Goal: Information Seeking & Learning: Find specific fact

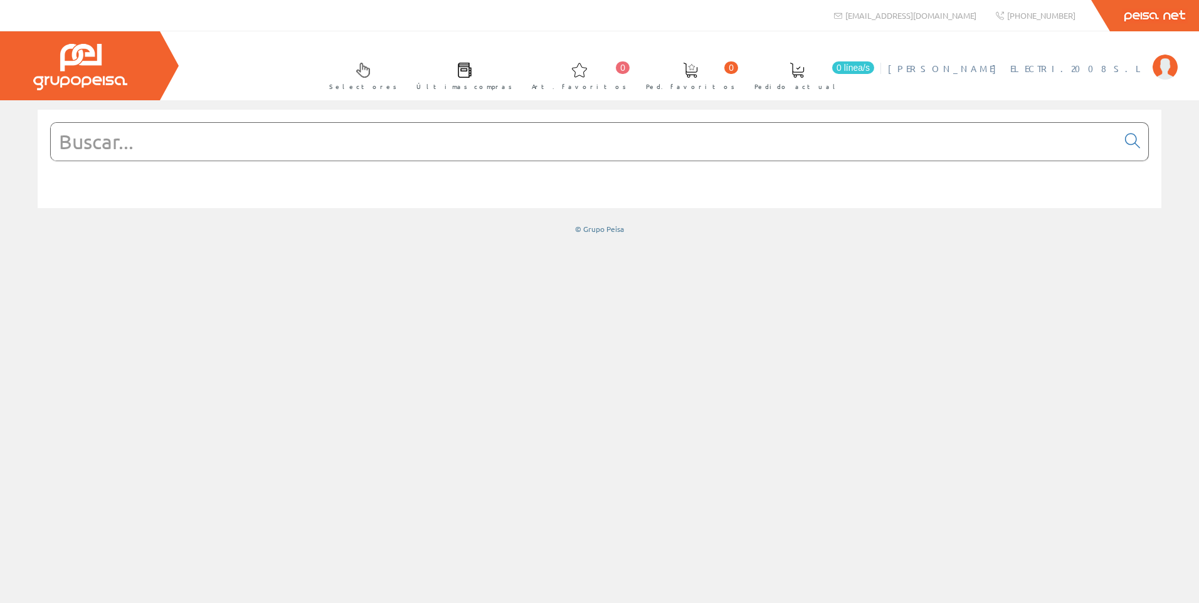
click at [1062, 67] on span "[PERSON_NAME] ELECTRI.2008 S.L" at bounding box center [1017, 68] width 258 height 13
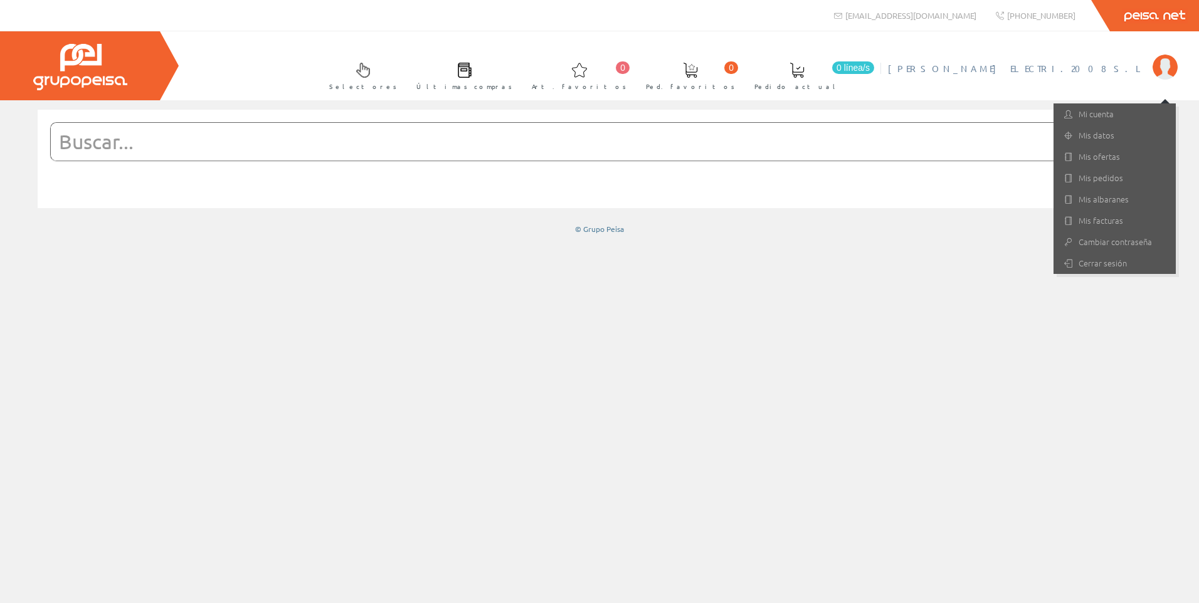
click at [210, 144] on input "text" at bounding box center [584, 142] width 1067 height 38
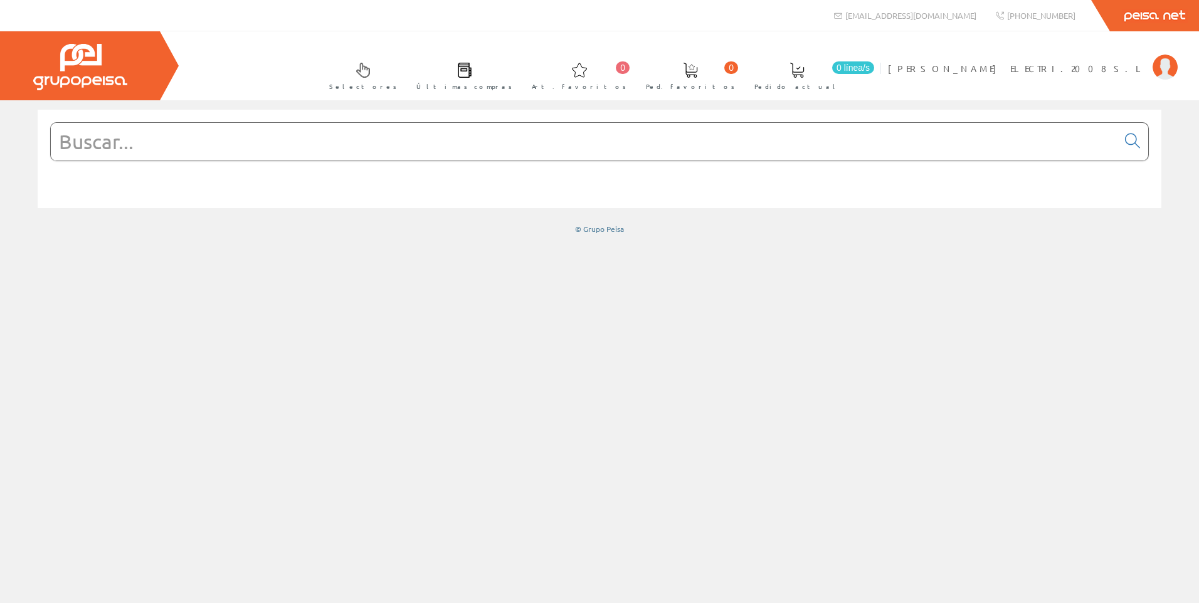
click at [310, 140] on input "text" at bounding box center [584, 142] width 1067 height 38
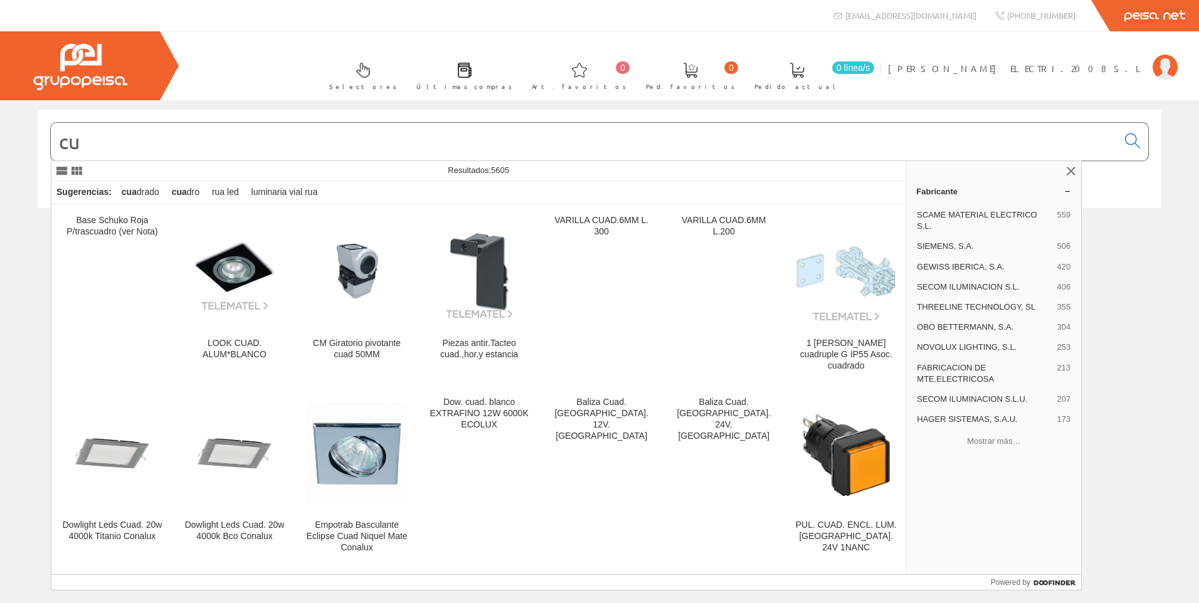
type input "c"
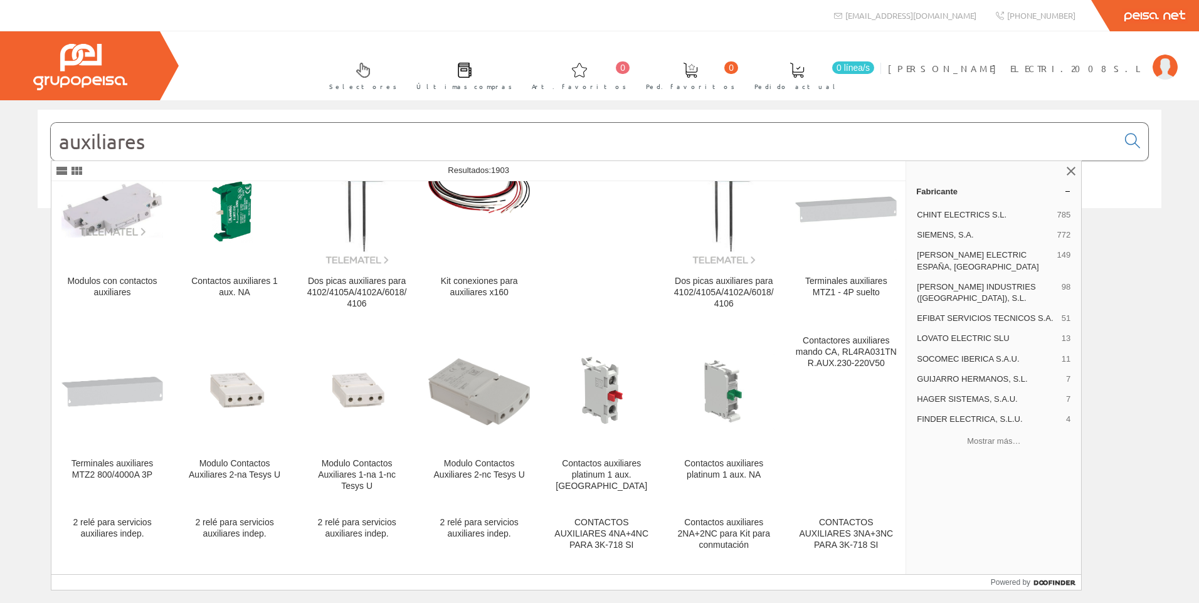
scroll to position [690, 0]
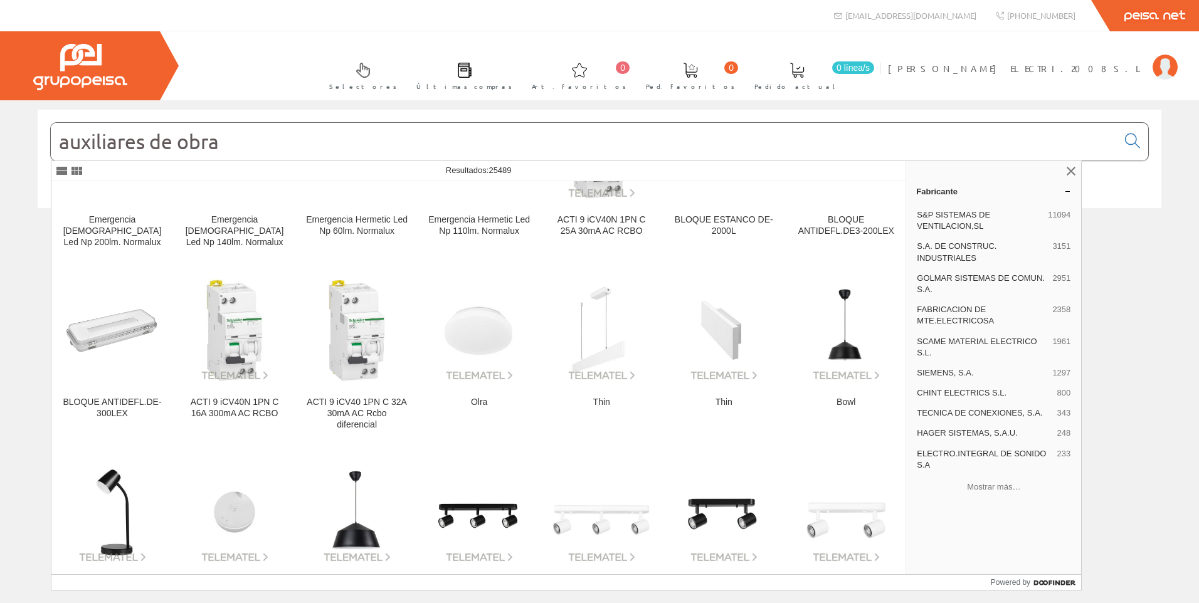
scroll to position [878, 0]
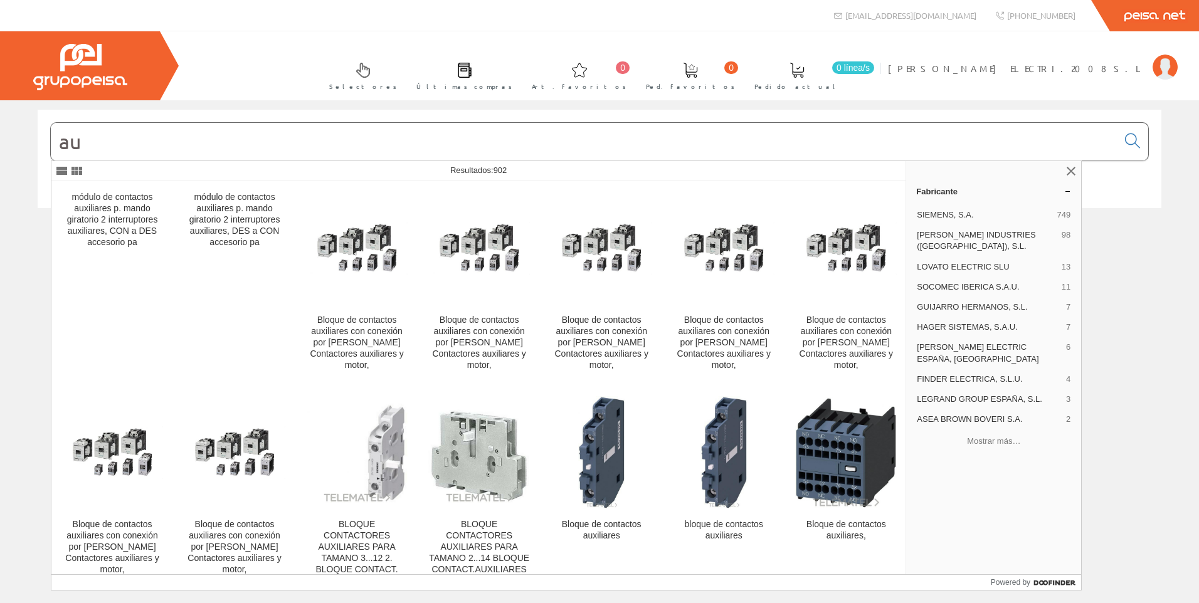
type input "a"
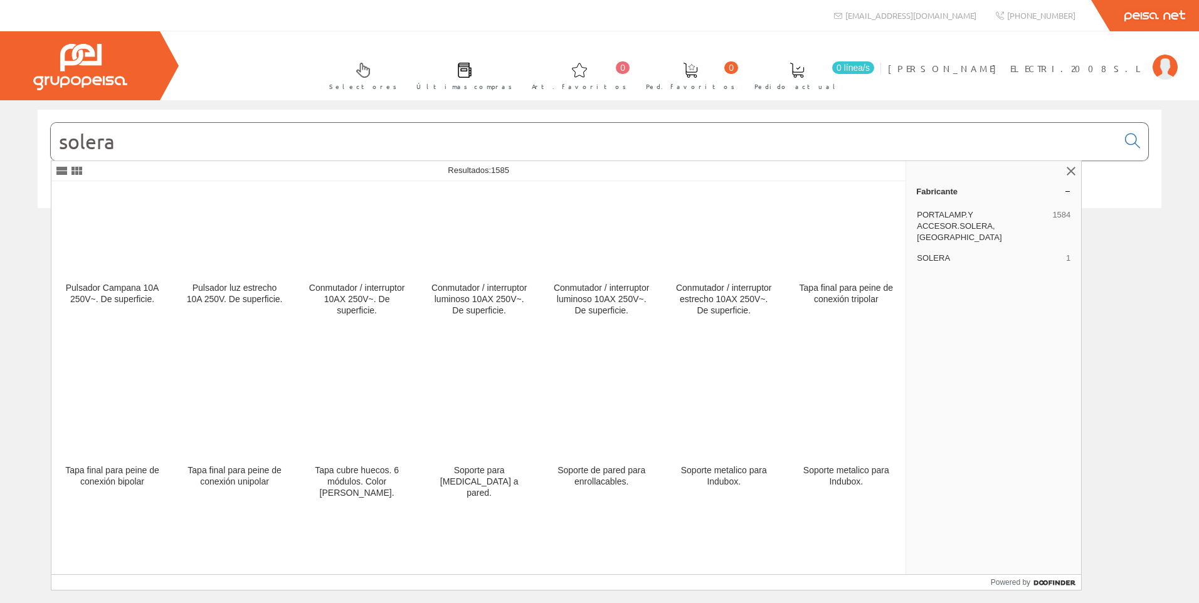
scroll to position [13220, 0]
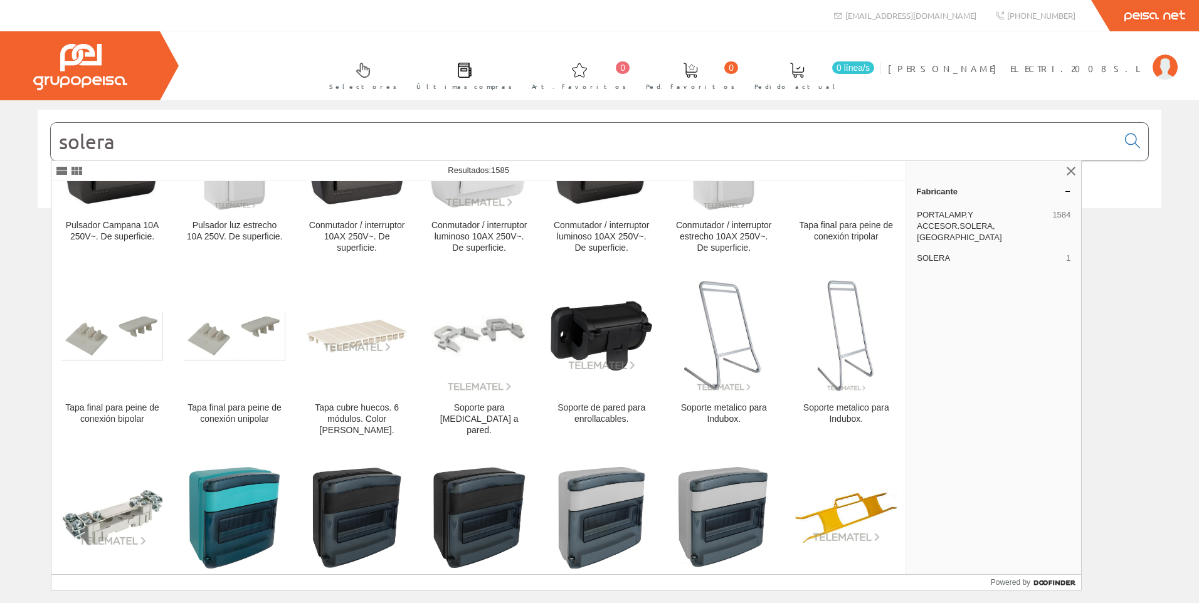
click at [218, 138] on input "solera" at bounding box center [584, 142] width 1067 height 38
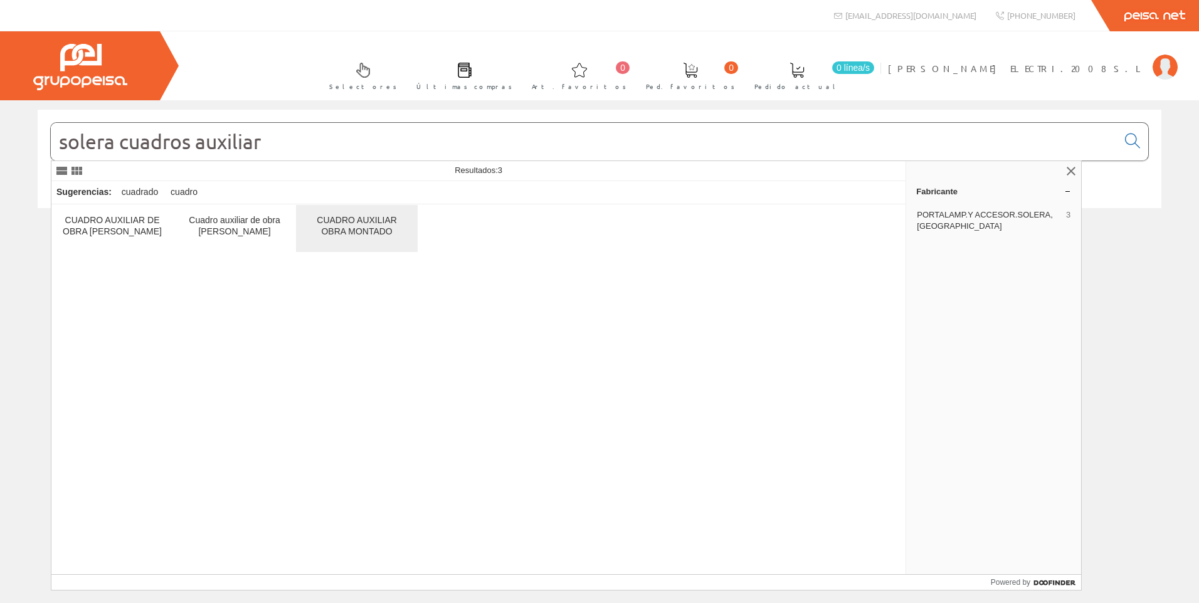
type input "solera cuadros auxiliar"
click at [343, 233] on div "CUADRO AUXILIAR OBRA MONTADO" at bounding box center [357, 226] width 102 height 23
